Goal: Complete application form: Complete application form

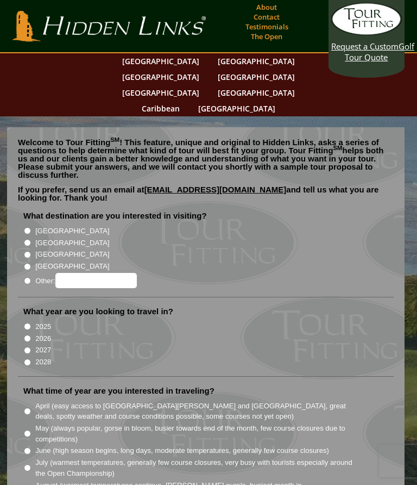
click at [37, 226] on label "[GEOGRAPHIC_DATA]" at bounding box center [72, 231] width 74 height 11
click at [31, 227] on input "[GEOGRAPHIC_DATA]" at bounding box center [27, 230] width 7 height 7
radio input "true"
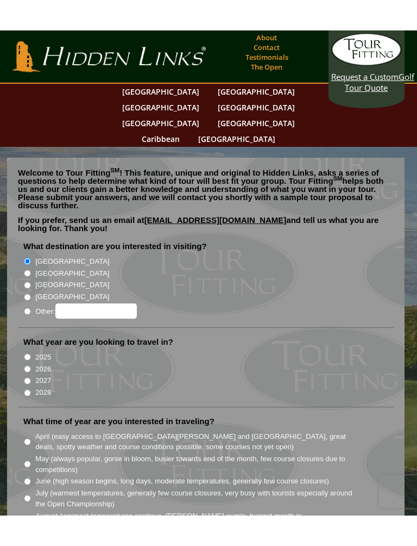
scroll to position [3, 0]
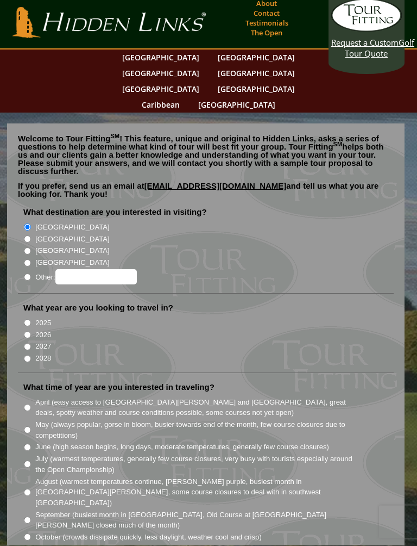
click at [38, 330] on label "2026" at bounding box center [43, 335] width 16 height 11
click at [31, 332] on input "2026" at bounding box center [27, 335] width 7 height 7
radio input "true"
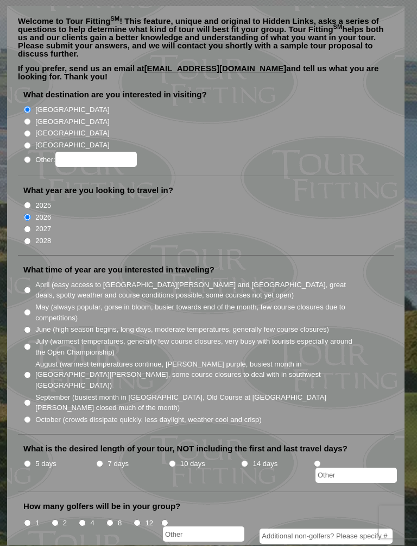
scroll to position [122, 0]
click at [31, 342] on input "July (warmest temperatures, generally few course closures, very busy with touri…" at bounding box center [27, 345] width 7 height 7
radio input "true"
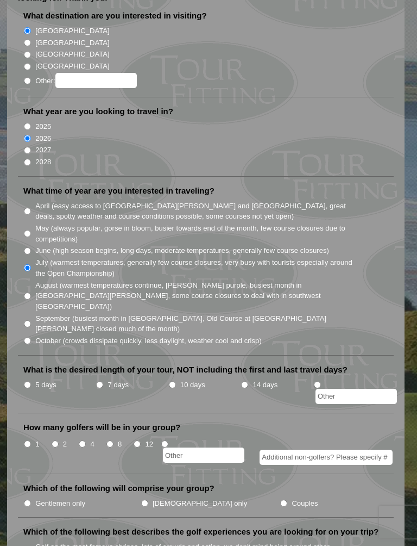
scroll to position [201, 0]
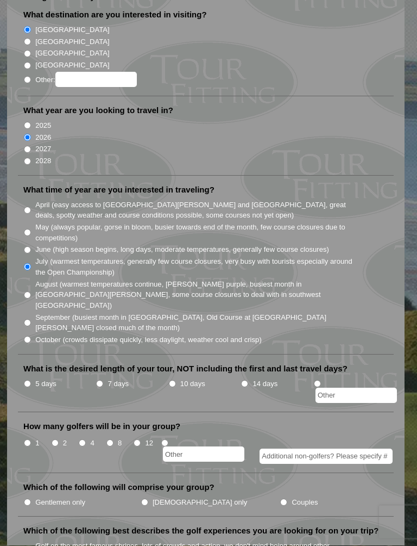
click at [110, 379] on label "7 days" at bounding box center [118, 384] width 21 height 11
click at [103, 380] on input "7 days" at bounding box center [99, 383] width 7 height 7
radio input "true"
click at [23, 421] on li "How many golfers will be in your group? 1 2 4 8 12" at bounding box center [206, 447] width 376 height 52
click at [22, 421] on li "How many golfers will be in your group? 1 2 4 8 12" at bounding box center [206, 447] width 376 height 52
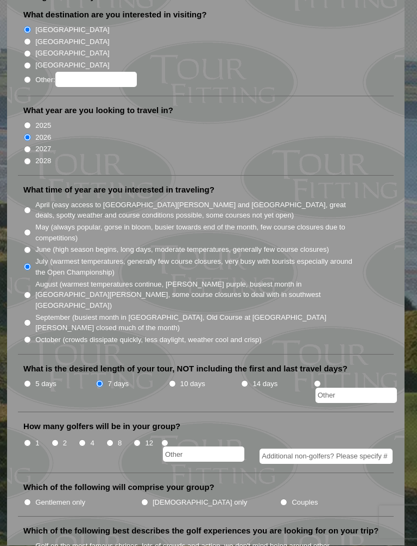
click at [31, 440] on input "1" at bounding box center [27, 443] width 7 height 7
radio input "true"
click at [292, 484] on label "Couples" at bounding box center [305, 502] width 26 height 11
click at [280, 484] on input "Couples" at bounding box center [283, 502] width 7 height 7
radio input "true"
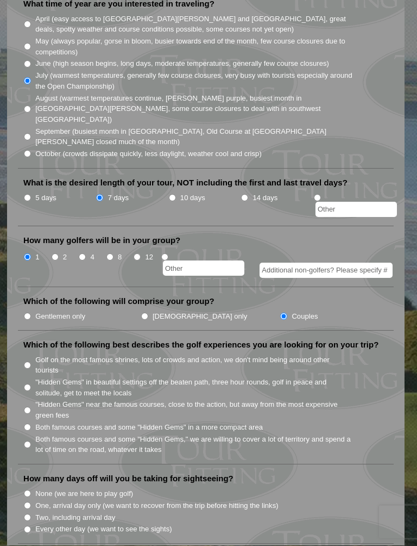
scroll to position [387, 0]
click at [34, 353] on li "Golf on the most famous shrines, lots of crowds and action, we don't mind being…" at bounding box center [210, 364] width 374 height 22
click at [37, 354] on label "Golf on the most famous shrines, lots of crowds and action, we don't mind being…" at bounding box center [194, 364] width 318 height 21
click at [31, 361] on input "Golf on the most famous shrines, lots of crowds and action, we don't mind being…" at bounding box center [27, 364] width 7 height 7
radio input "true"
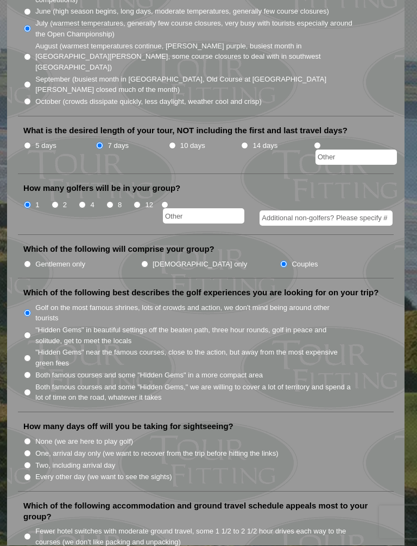
scroll to position [440, 0]
click at [26, 473] on input "Every other day (we want to see the sights)" at bounding box center [27, 476] width 7 height 7
radio input "true"
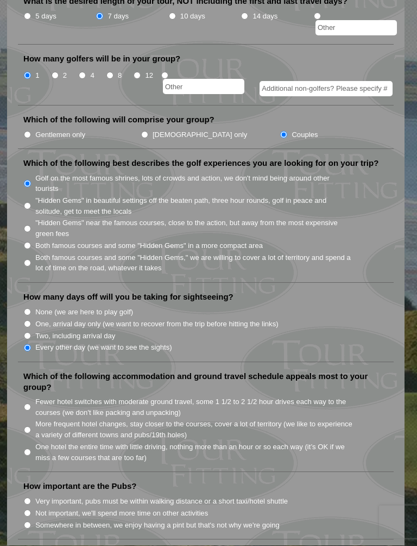
scroll to position [572, 0]
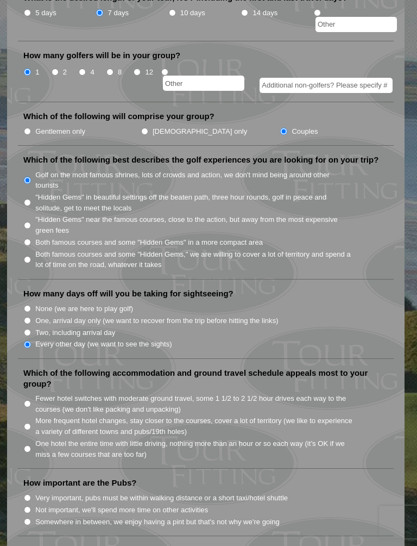
click at [26, 414] on li "More frequent hotel changes, stay closer to the courses, cover a lot of territo…" at bounding box center [210, 425] width 374 height 22
click at [25, 414] on li "More frequent hotel changes, stay closer to the courses, cover a lot of territo…" at bounding box center [210, 425] width 374 height 22
click at [27, 414] on li "More frequent hotel changes, stay closer to the courses, cover a lot of territo…" at bounding box center [210, 425] width 374 height 22
click at [31, 423] on input "More frequent hotel changes, stay closer to the courses, cover a lot of territo…" at bounding box center [27, 426] width 7 height 7
radio input "true"
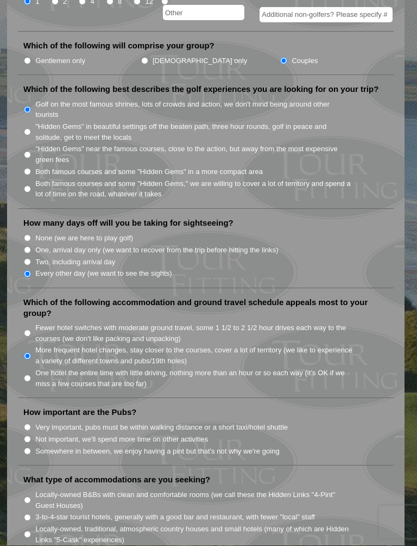
scroll to position [645, 0]
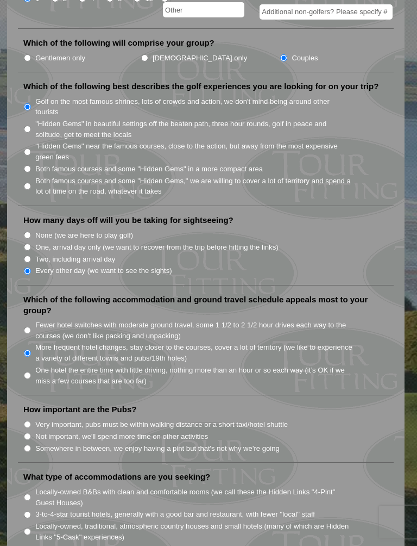
click at [28, 404] on li "How important are the Pubs? Very important, pubs must be within walking distanc…" at bounding box center [206, 433] width 376 height 59
click at [29, 445] on input "Somewhere in between, we enjoy having a pint but that's not why we're going" at bounding box center [27, 448] width 7 height 7
radio input "true"
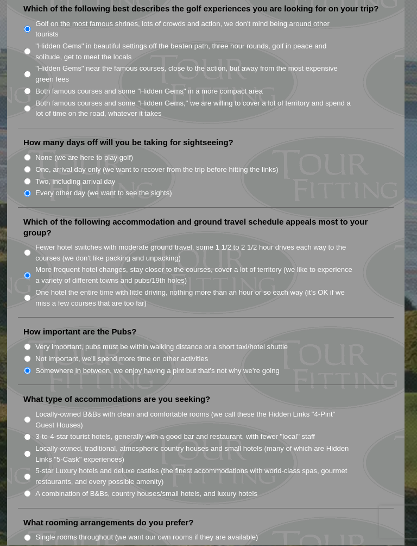
scroll to position [723, 0]
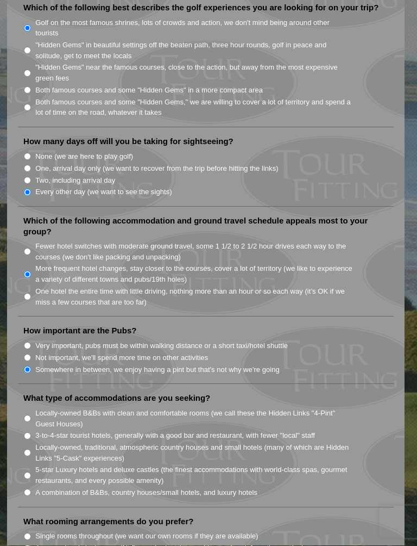
click at [27, 472] on input "5-star Luxury hotels and deluxe castles (the finest accommodations with world-c…" at bounding box center [27, 475] width 7 height 7
radio input "true"
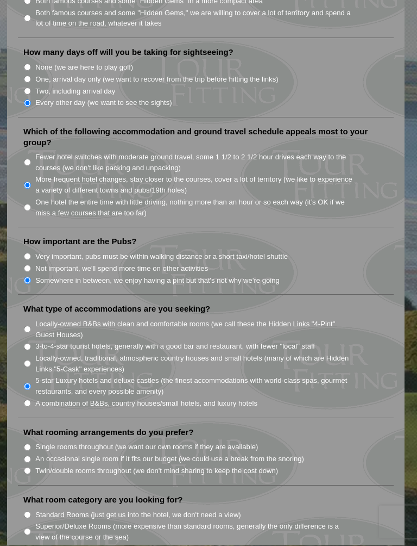
scroll to position [814, 0]
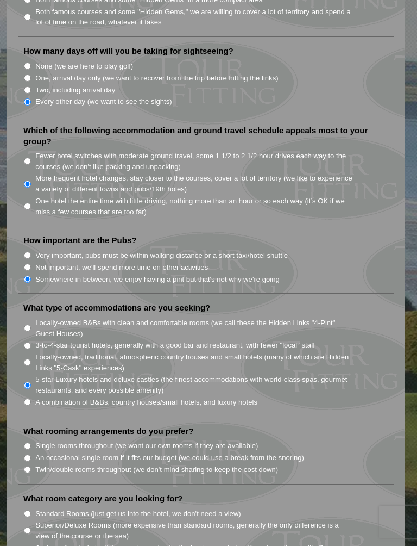
click at [26, 442] on input "Single rooms throughout (we want our own rooms if they are available)" at bounding box center [27, 445] width 7 height 7
radio input "true"
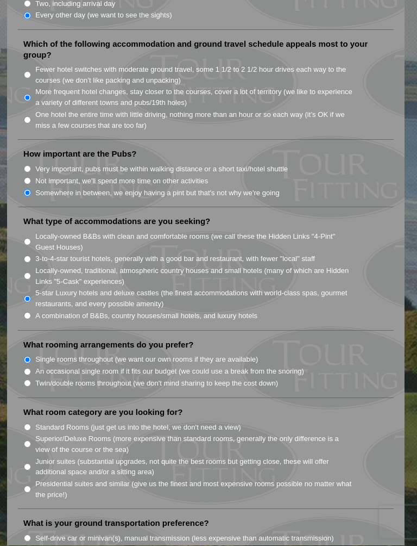
scroll to position [901, 0]
click at [26, 432] on li "Superior/Deluxe Rooms (more expensive than standard rooms, generally the only d…" at bounding box center [210, 443] width 374 height 22
click at [23, 432] on li "Superior/Deluxe Rooms (more expensive than standard rooms, generally the only d…" at bounding box center [210, 443] width 374 height 22
click at [22, 406] on li "What room category are you looking for? Standard Rooms (just get us into the ho…" at bounding box center [206, 457] width 376 height 103
click at [26, 440] on input "Superior/Deluxe Rooms (more expensive than standard rooms, generally the only d…" at bounding box center [27, 443] width 7 height 7
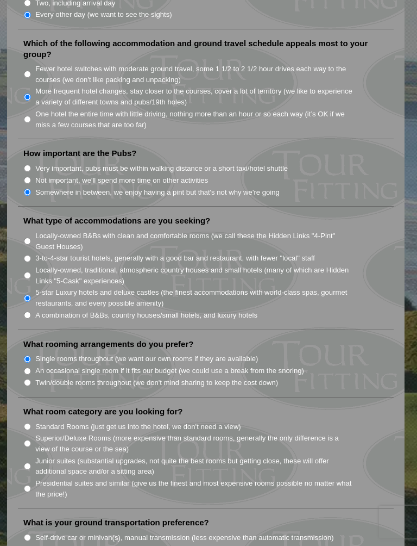
radio input "true"
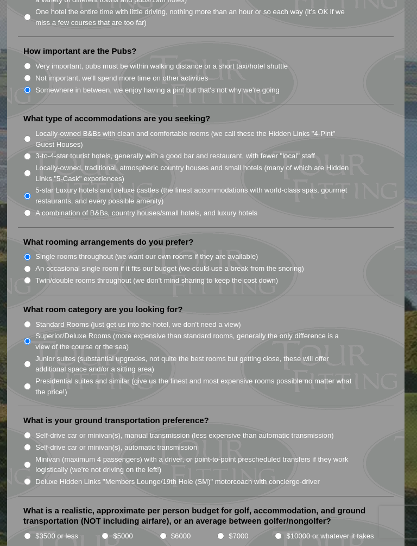
scroll to position [1011, 0]
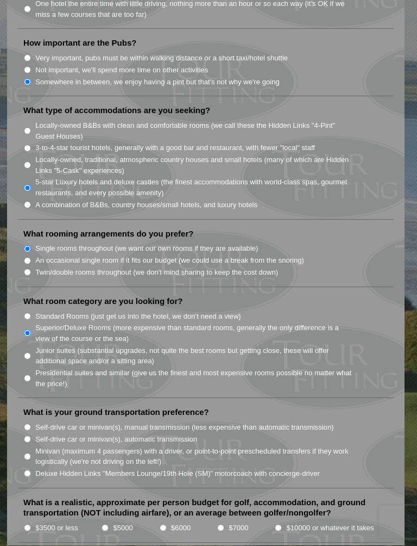
click at [24, 424] on input "Self-drive car or minivan(s), manual transmission (less expensive than automati…" at bounding box center [27, 427] width 7 height 7
radio input "true"
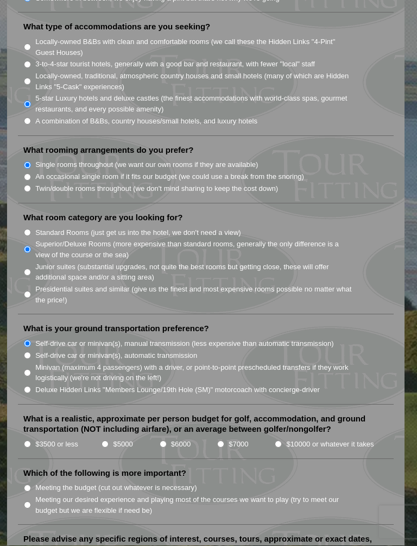
scroll to position [1095, 0]
